Goal: Task Accomplishment & Management: Manage account settings

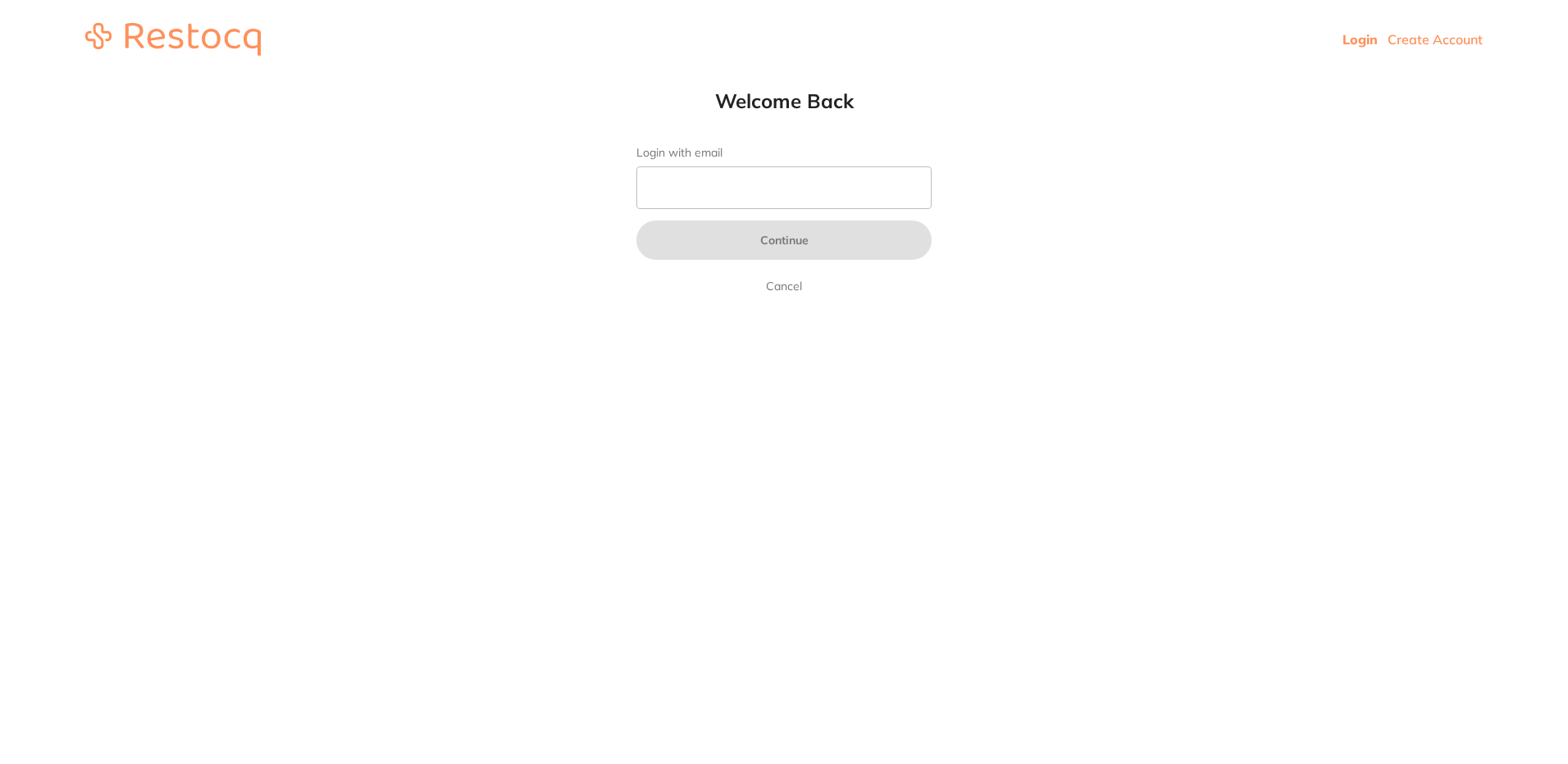
click at [698, 173] on input "Login with email" at bounding box center [783, 187] width 295 height 43
type input "[EMAIL_ADDRESS][DOMAIN_NAME]"
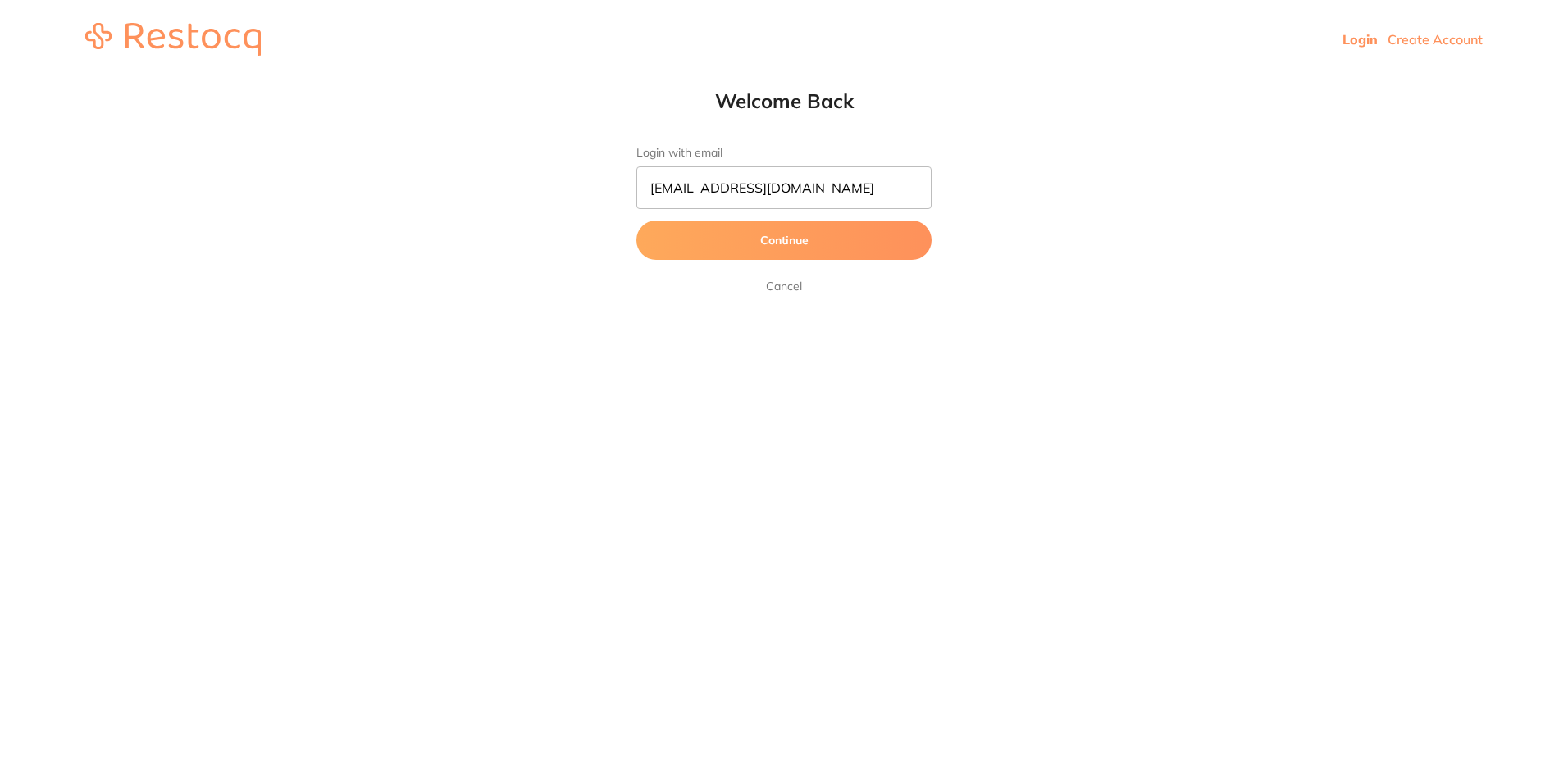
click at [807, 251] on button "Continue" at bounding box center [783, 240] width 295 height 39
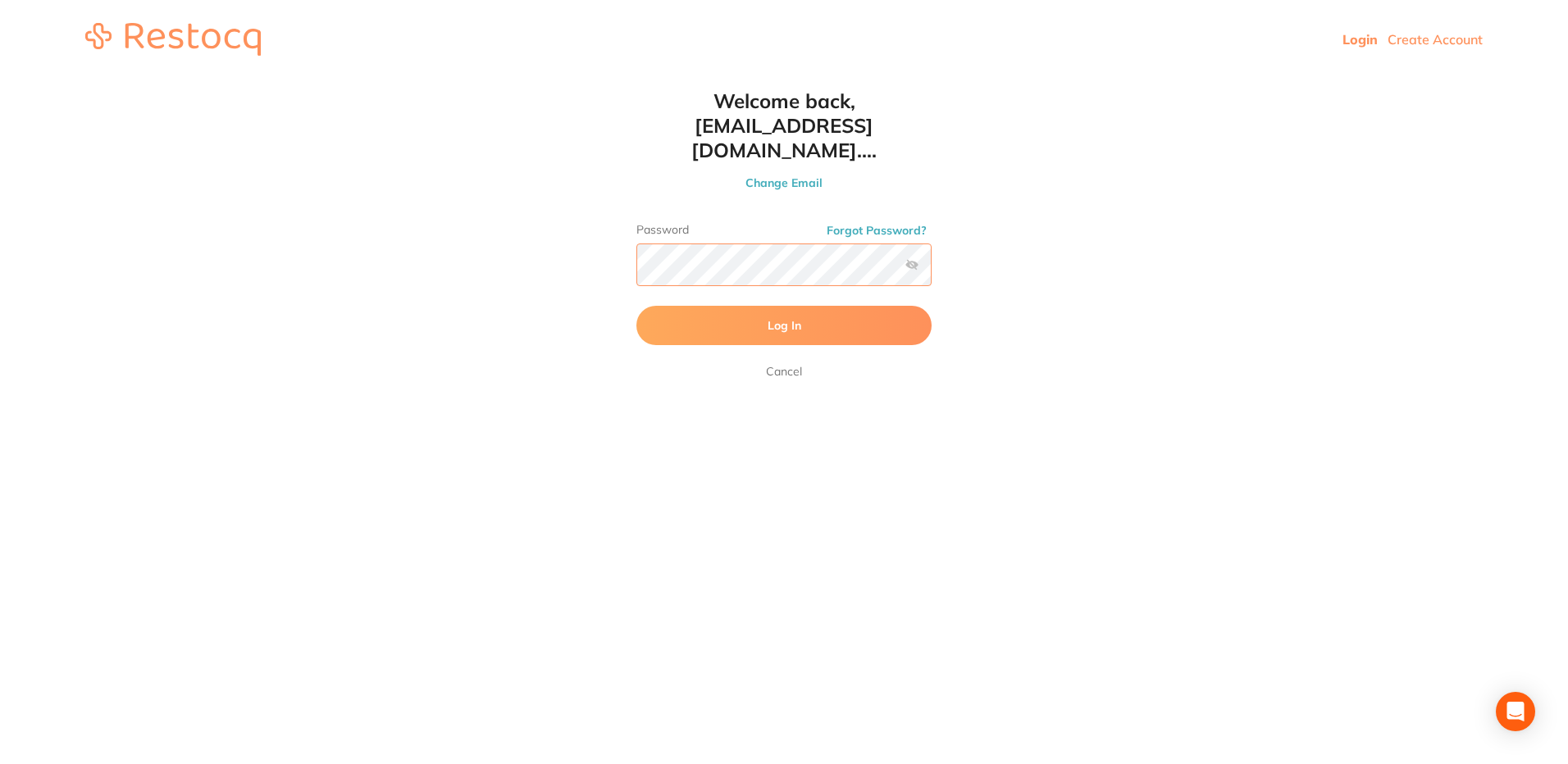
click at [636, 306] on button "Log In" at bounding box center [783, 325] width 295 height 39
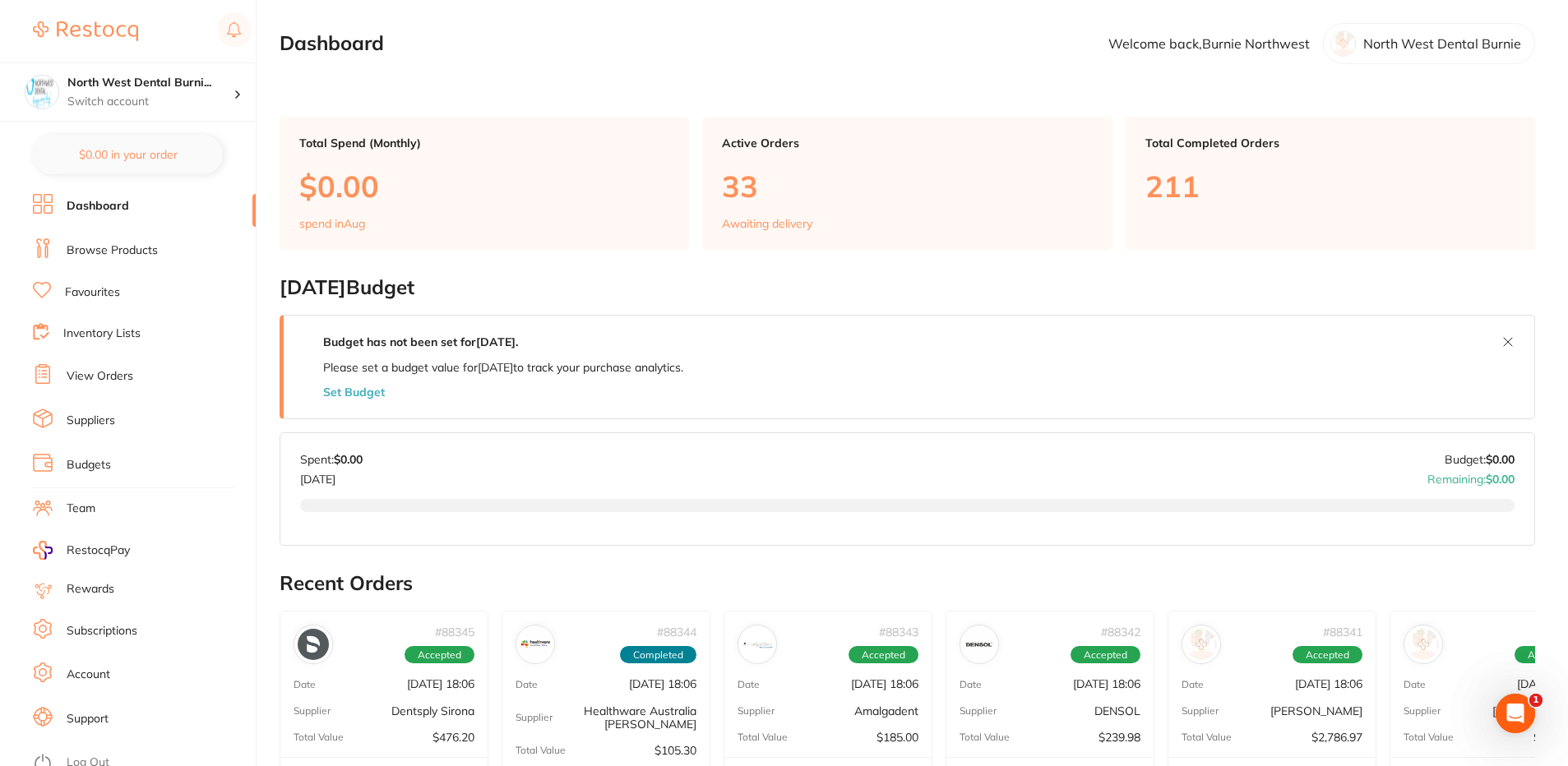
click at [111, 379] on link "View Orders" at bounding box center [99, 377] width 66 height 17
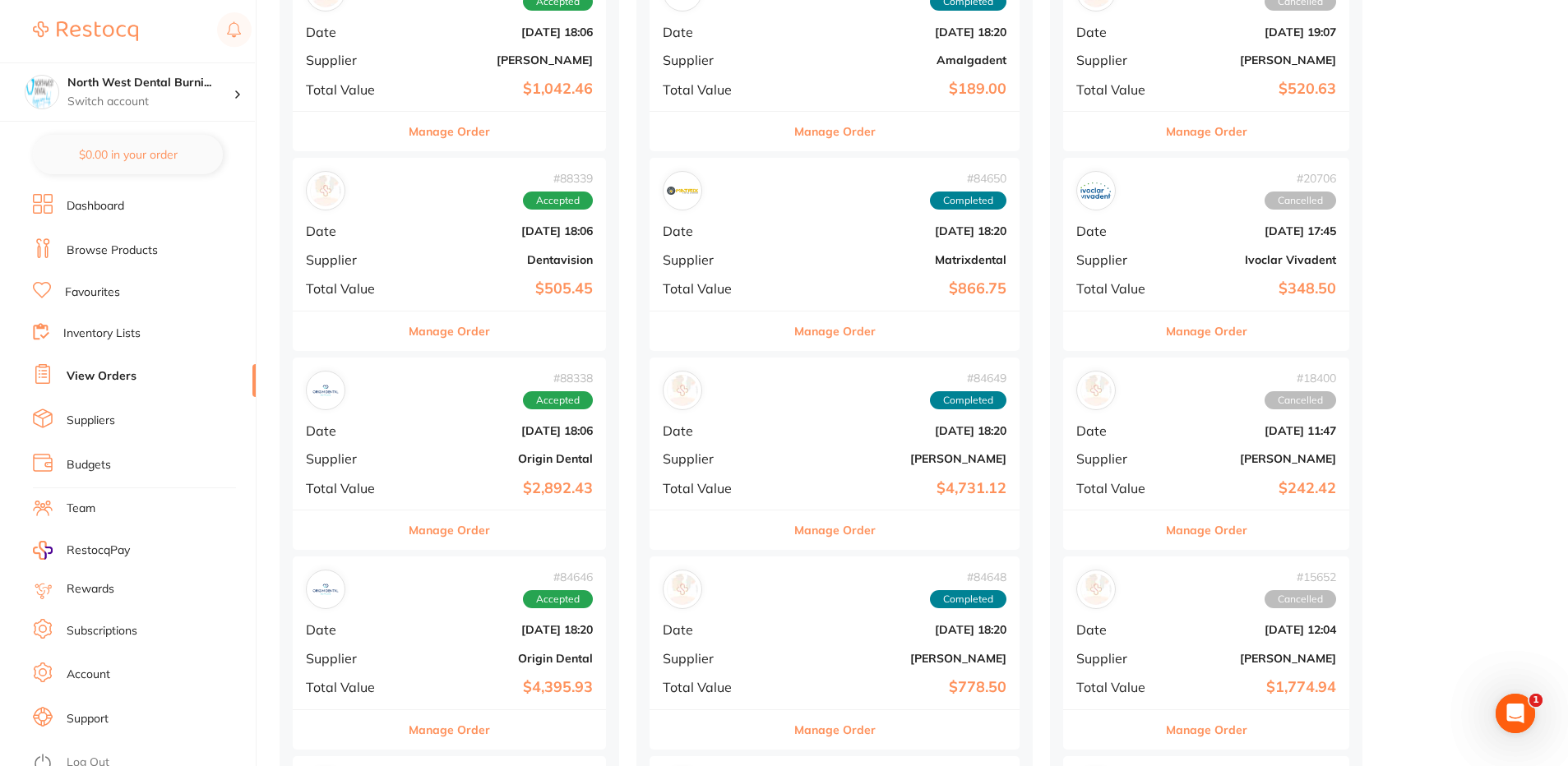
scroll to position [1398, 0]
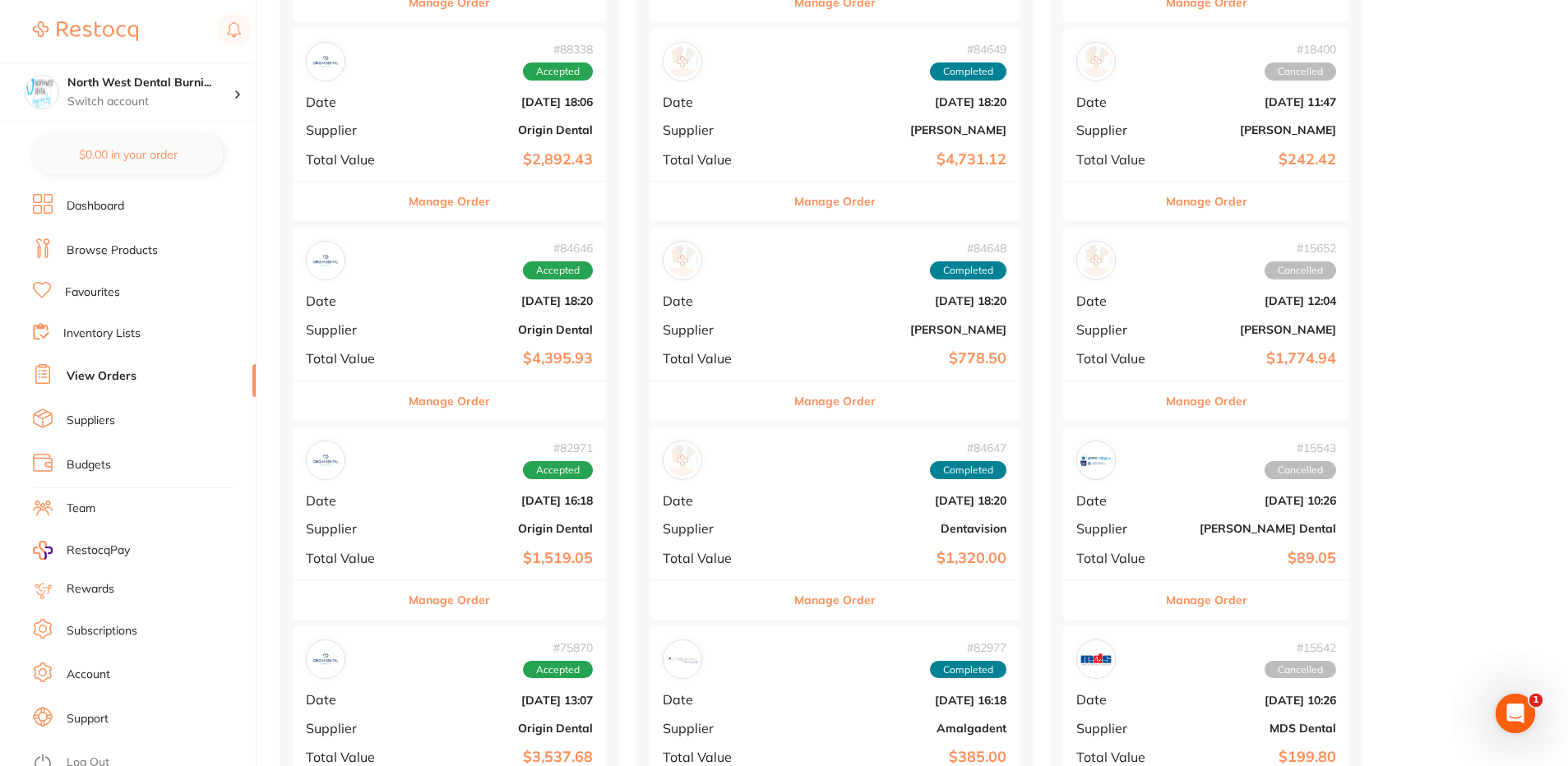
click at [444, 203] on button "Manage Order" at bounding box center [449, 201] width 81 height 39
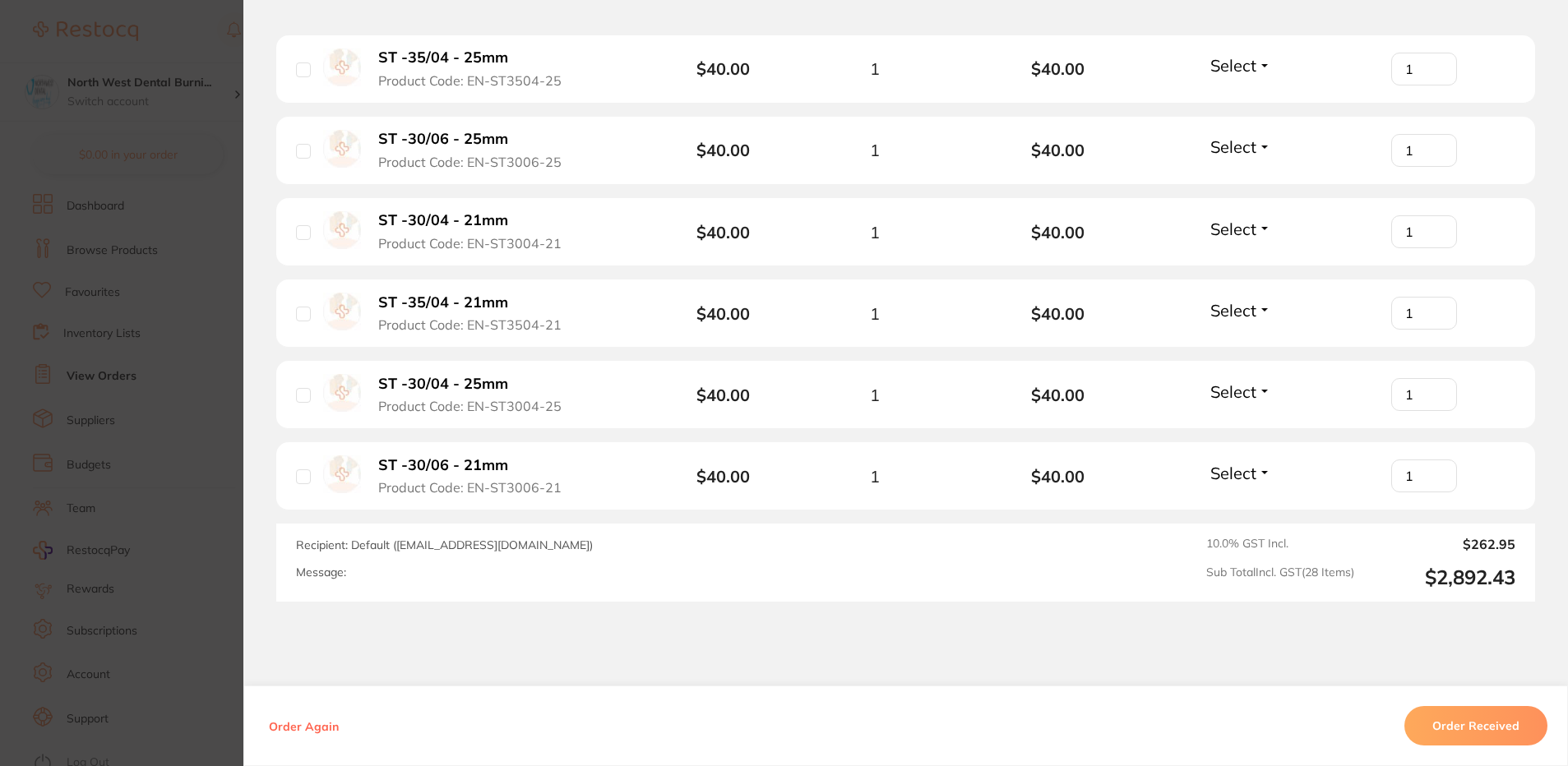
scroll to position [2893, 0]
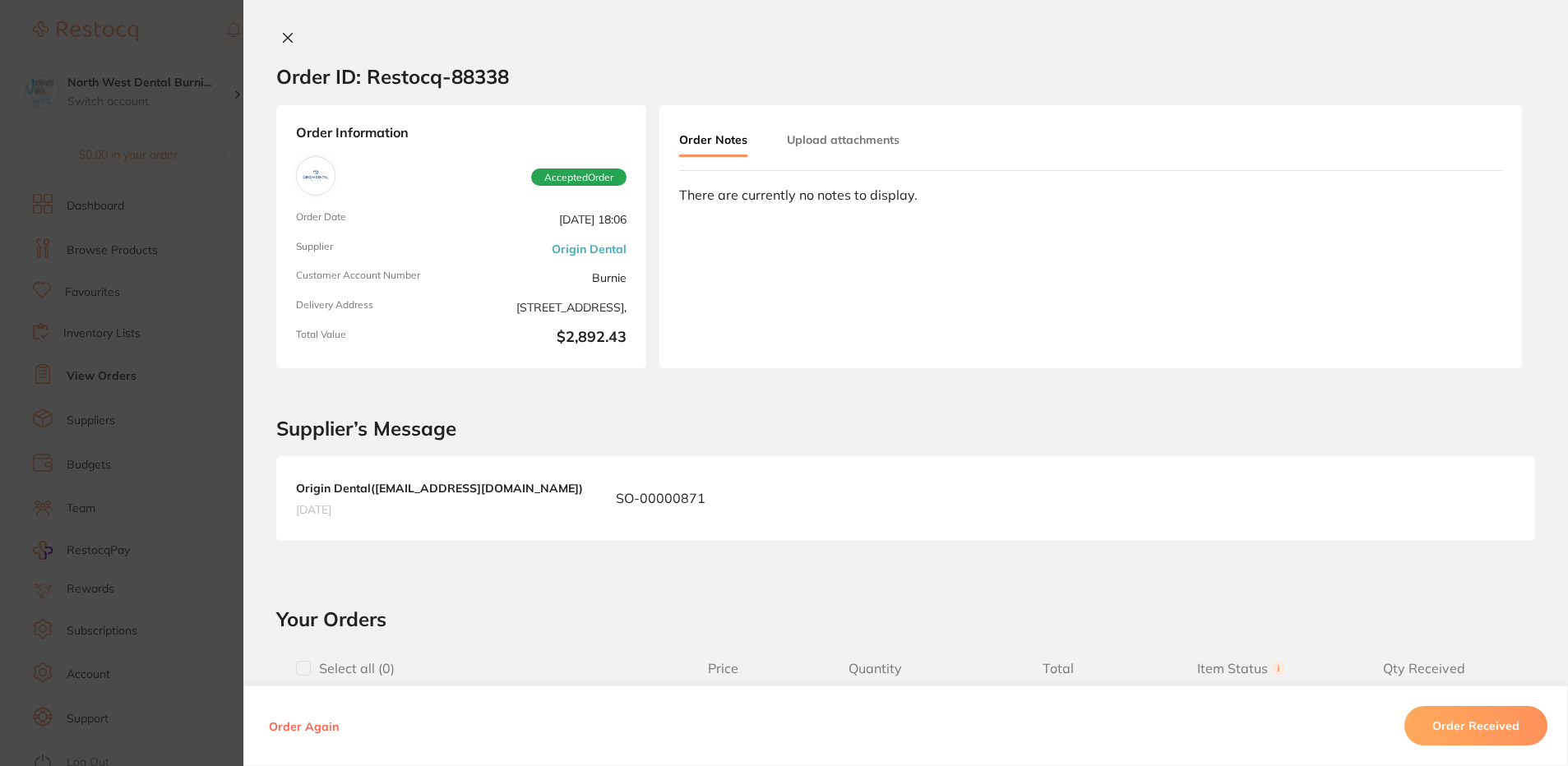
scroll to position [0, 0]
click at [178, 116] on section "Order ID: Restocq- 88338 Order Information Accepted Order Order Date [DATE] 18:…" at bounding box center [784, 383] width 1568 height 766
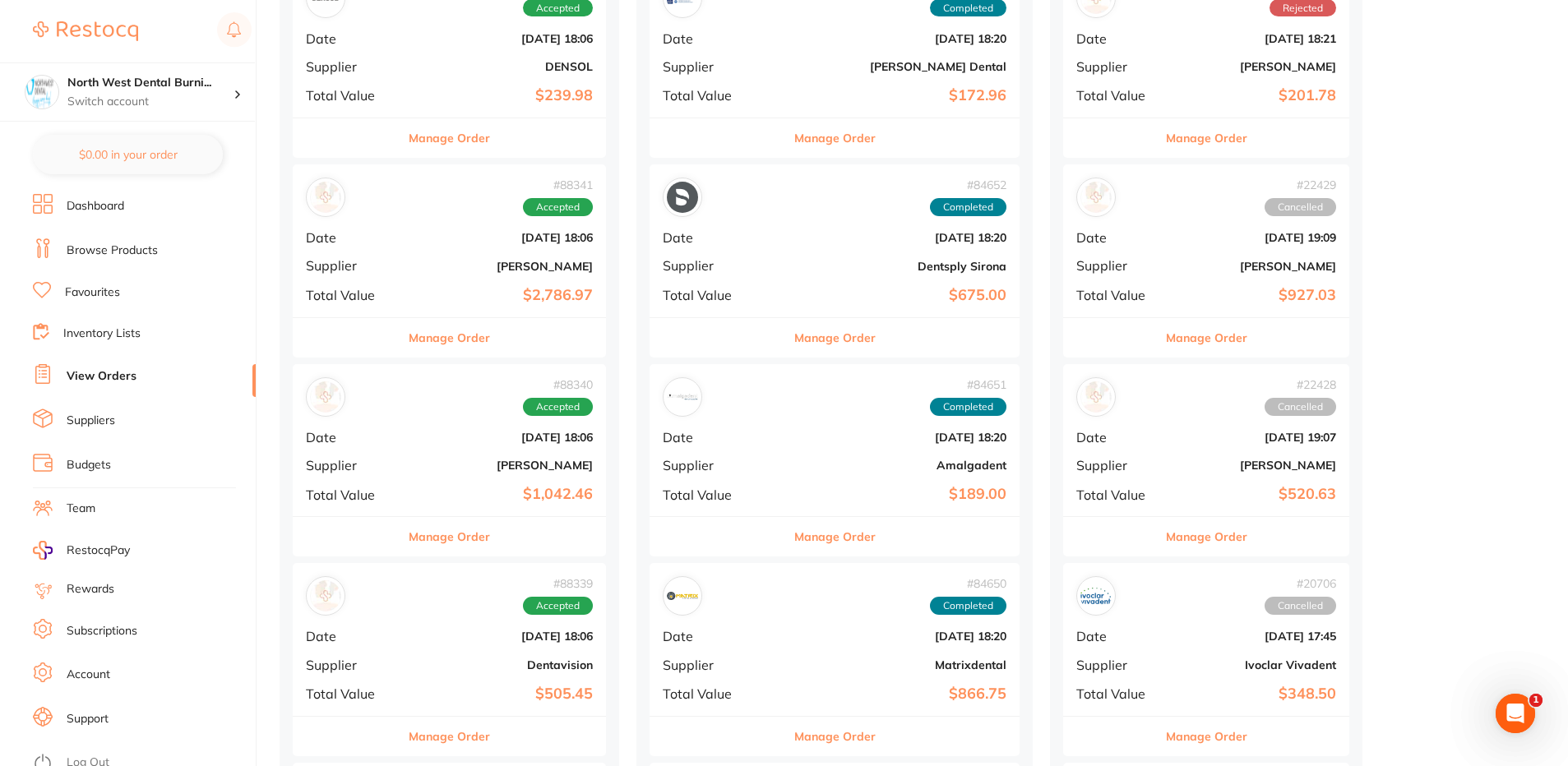
scroll to position [658, 0]
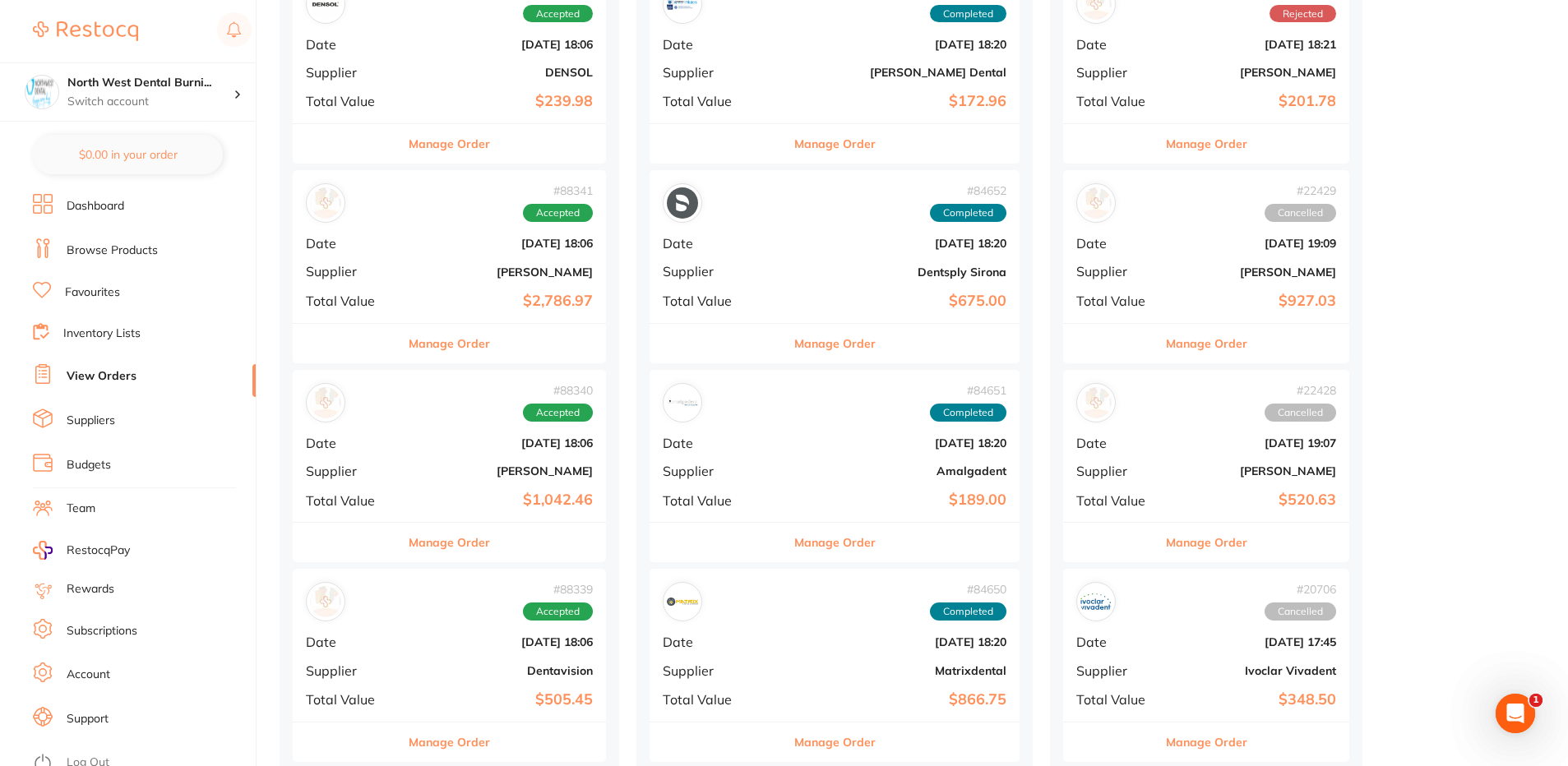
click at [464, 544] on button "Manage Order" at bounding box center [449, 542] width 81 height 39
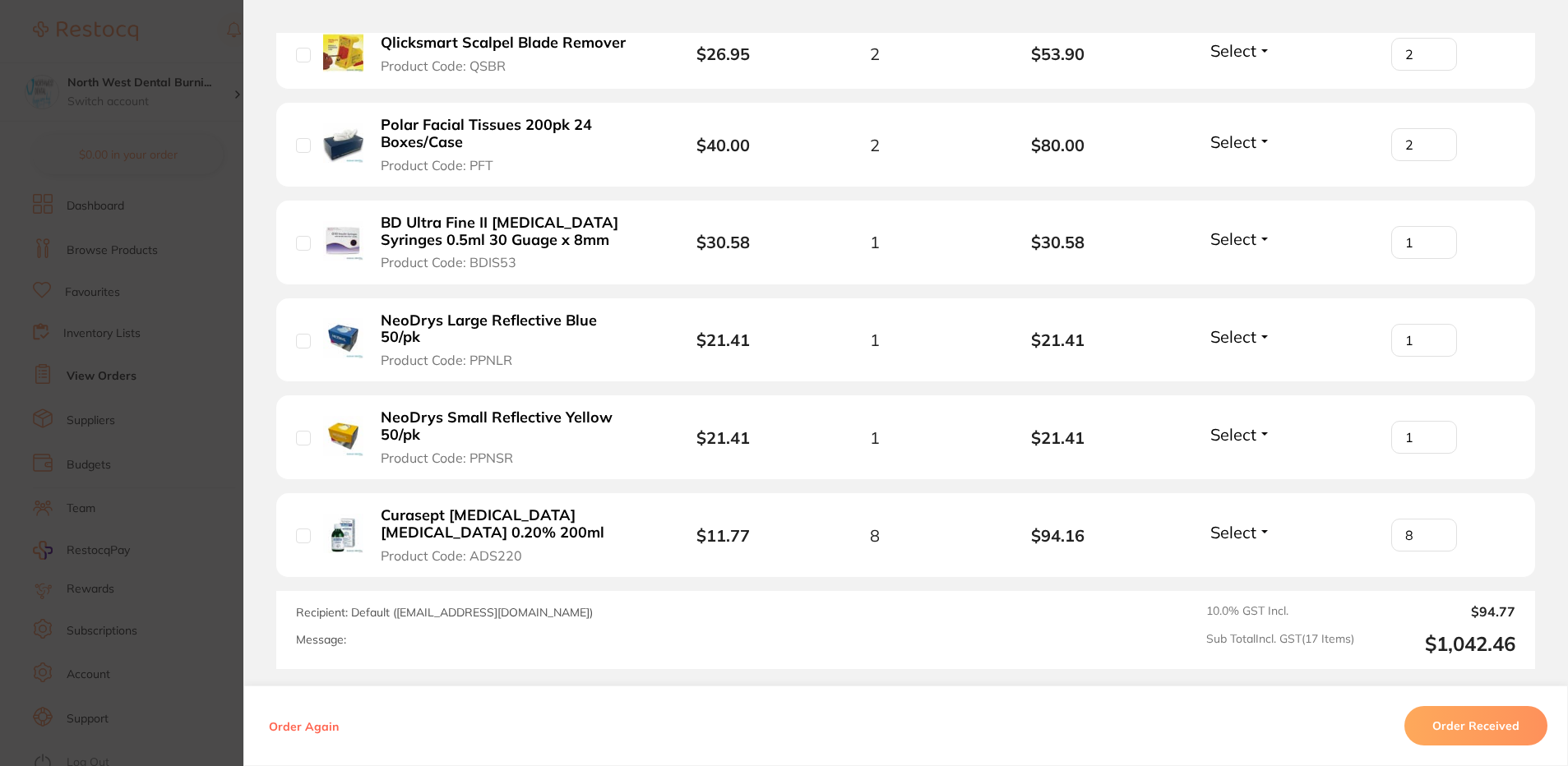
scroll to position [1752, 0]
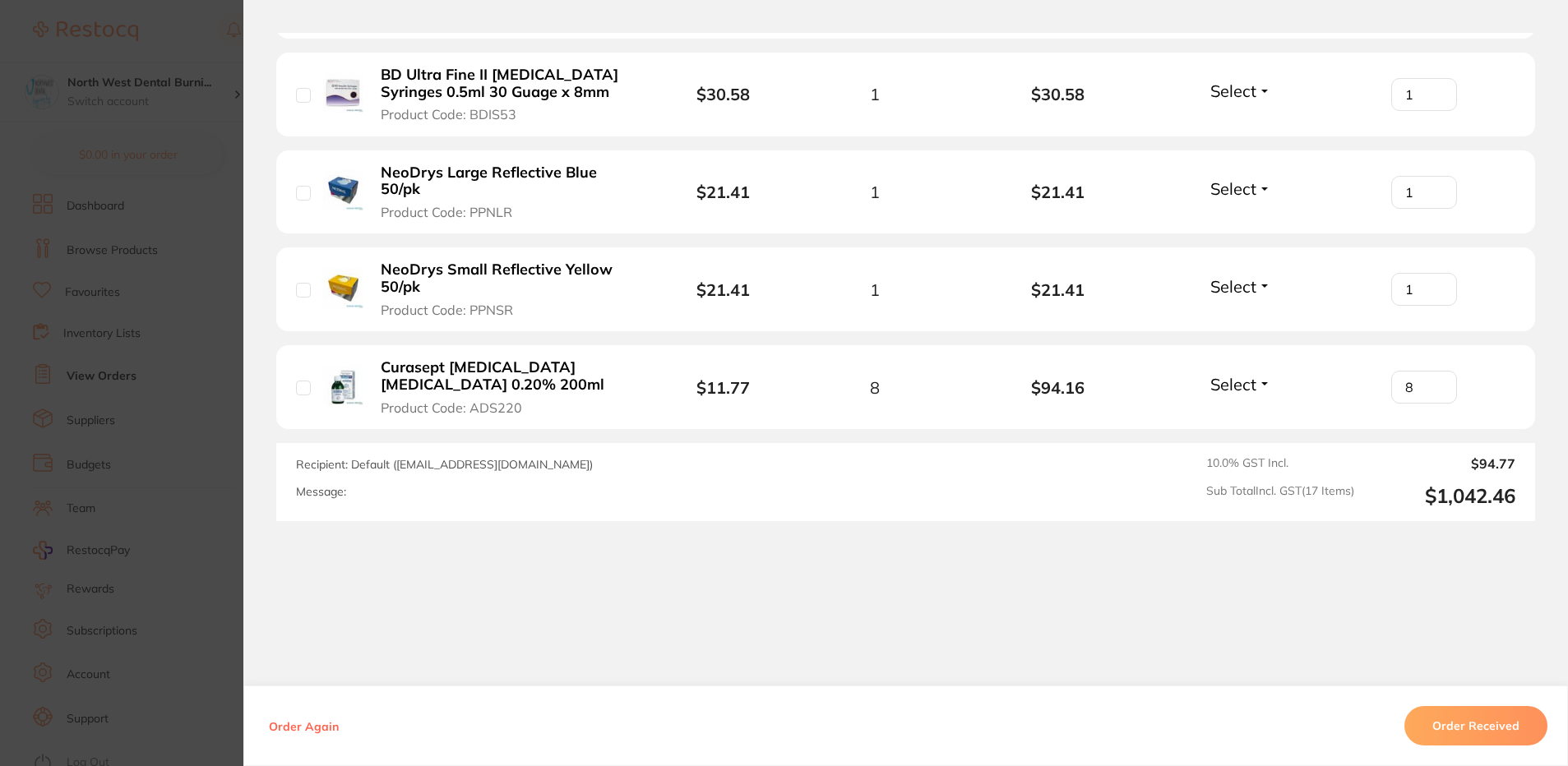
click at [150, 339] on section "Order ID: Restocq- 88340 Order Information Accepted Order Order Date [DATE] 18:…" at bounding box center [784, 383] width 1568 height 766
